Goal: Task Accomplishment & Management: Manage account settings

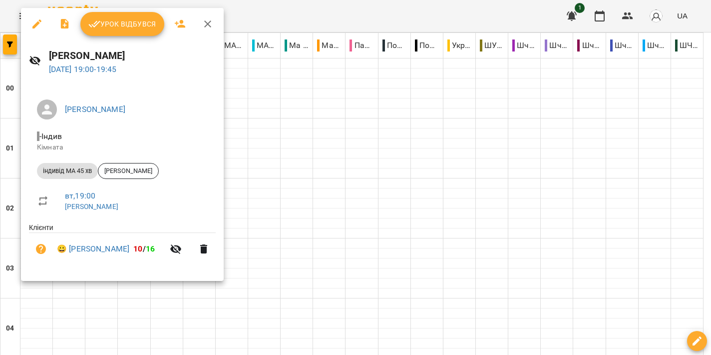
click at [129, 22] on span "Урок відбувся" at bounding box center [122, 24] width 68 height 12
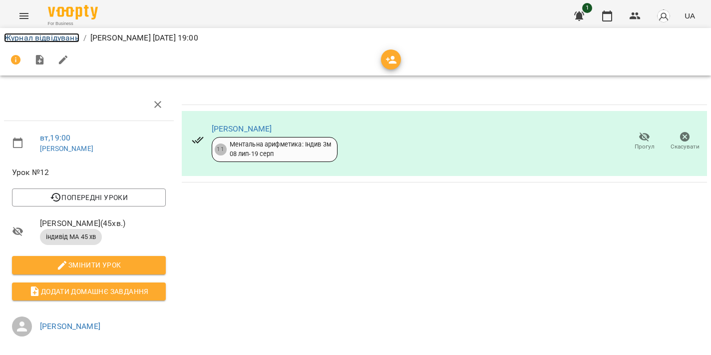
click at [40, 39] on link "Журнал відвідувань" at bounding box center [41, 37] width 75 height 9
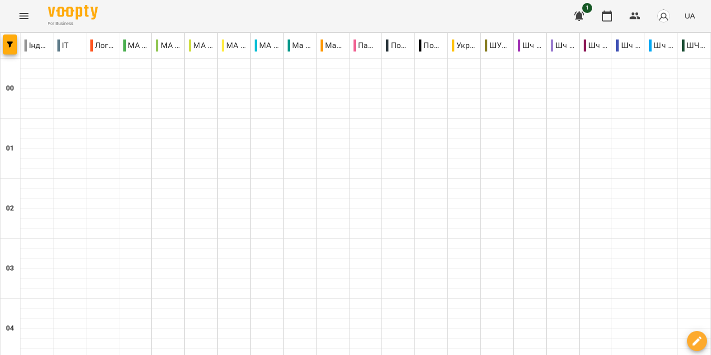
scroll to position [1068, 0]
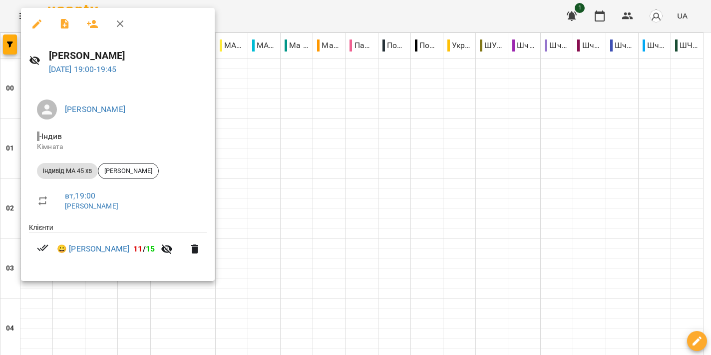
click at [292, 164] on div at bounding box center [355, 177] width 711 height 355
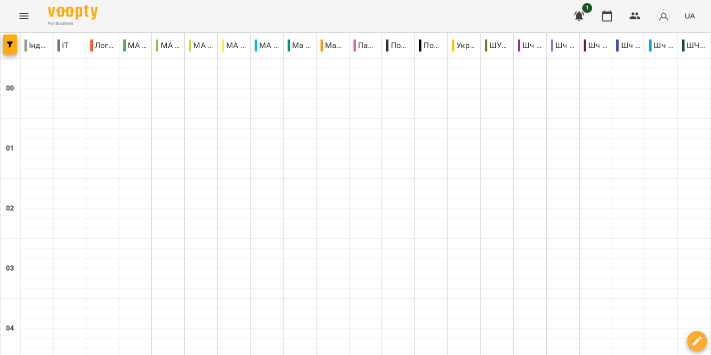
scroll to position [1084, 0]
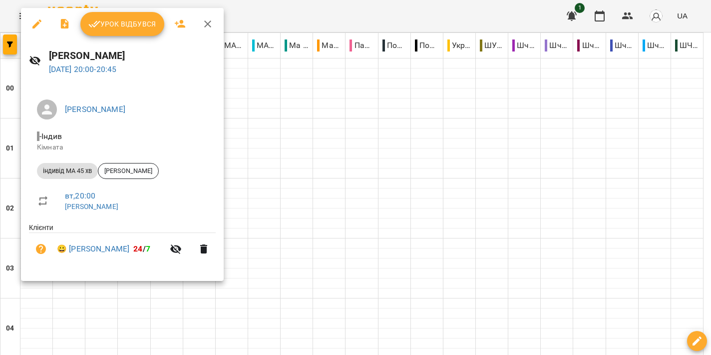
click at [424, 186] on div at bounding box center [355, 177] width 711 height 355
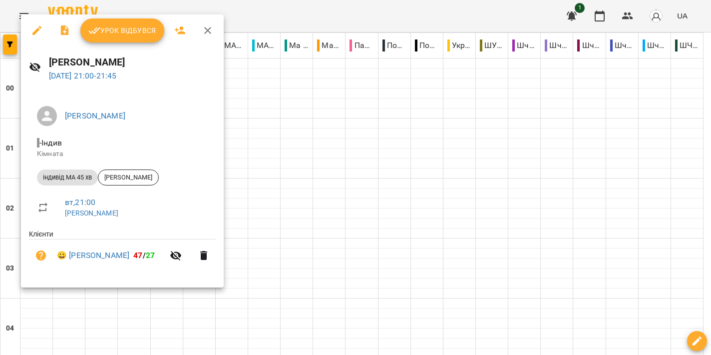
click at [384, 165] on div at bounding box center [355, 177] width 711 height 355
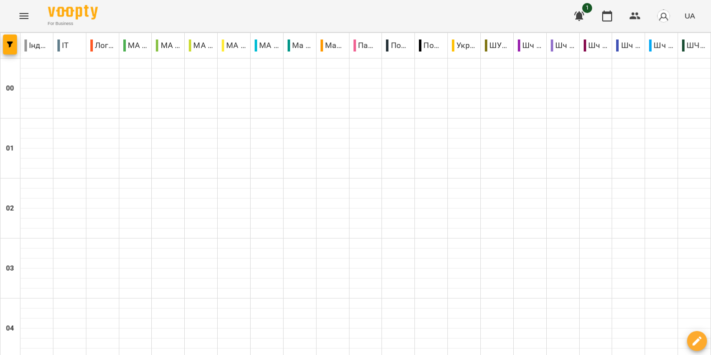
scroll to position [1101, 0]
